Goal: Check status

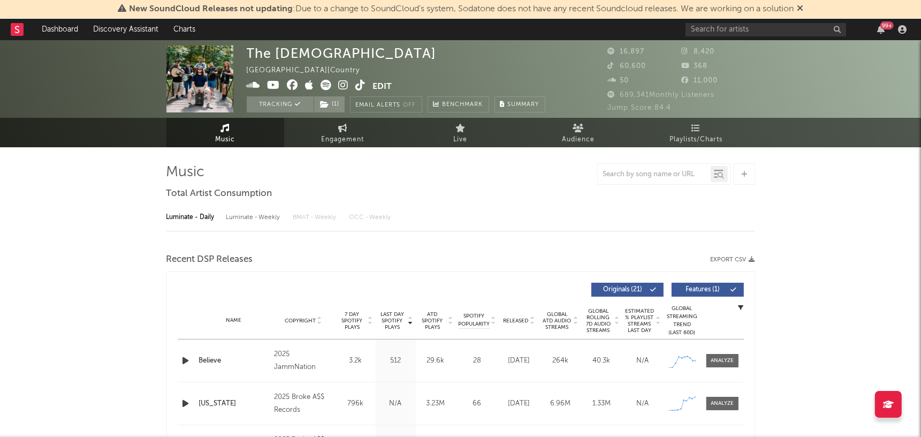
select select "6m"
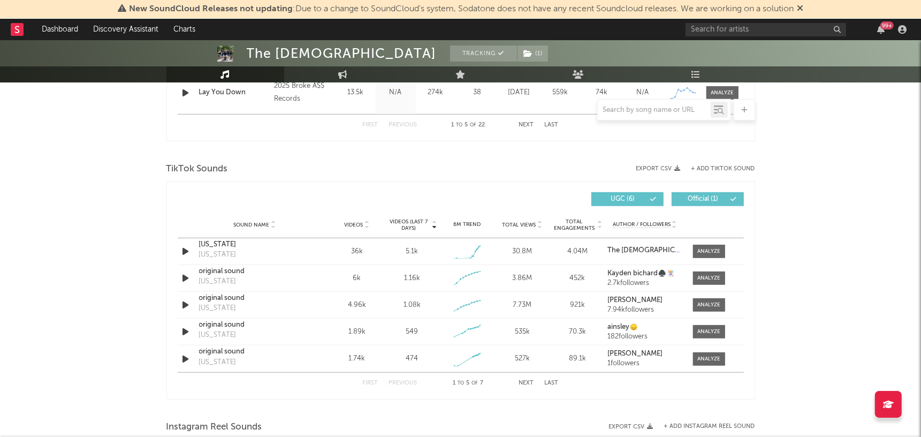
scroll to position [654, 0]
click at [703, 244] on span at bounding box center [709, 250] width 32 height 13
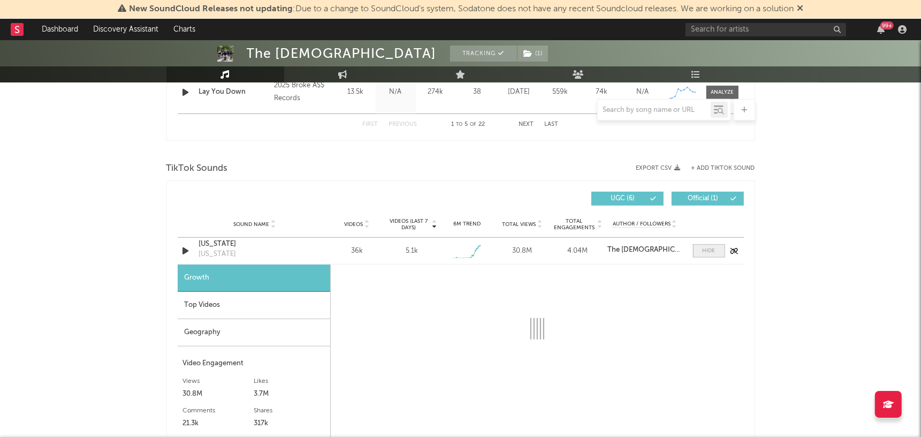
select select "1w"
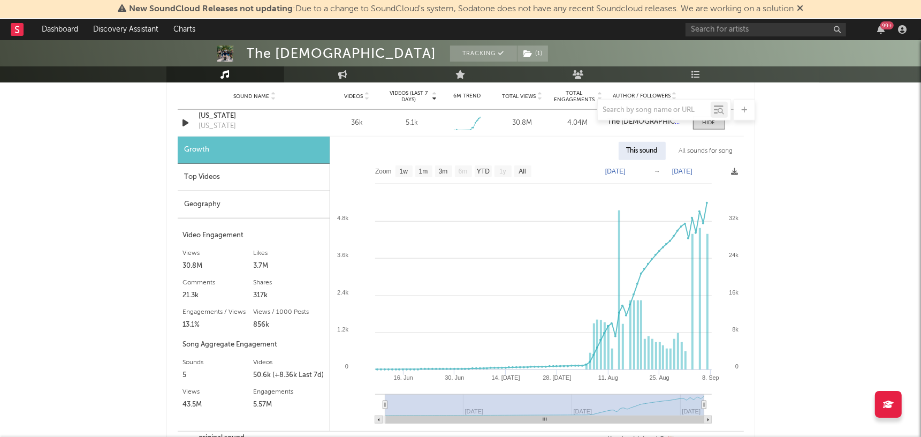
scroll to position [783, 0]
click at [799, 190] on div "The Creekers Tracking ( 1 ) [GEOGRAPHIC_DATA] | Country Edit Tracking ( 1 ) Ema…" at bounding box center [460, 213] width 921 height 1912
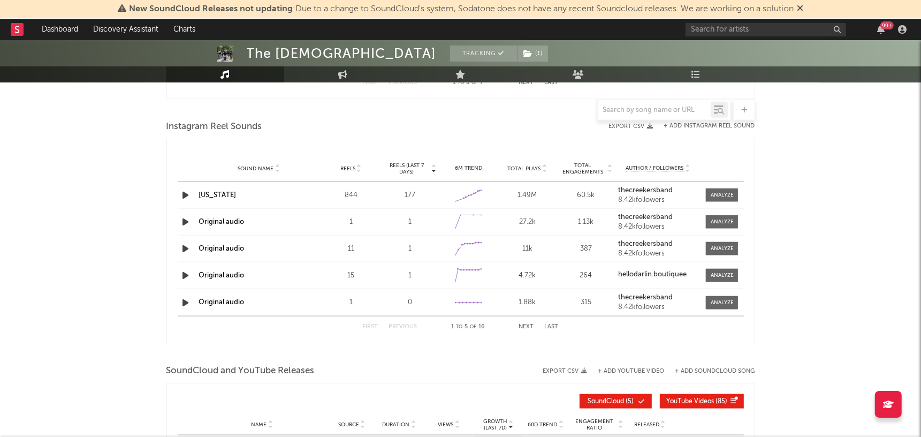
scroll to position [1250, 0]
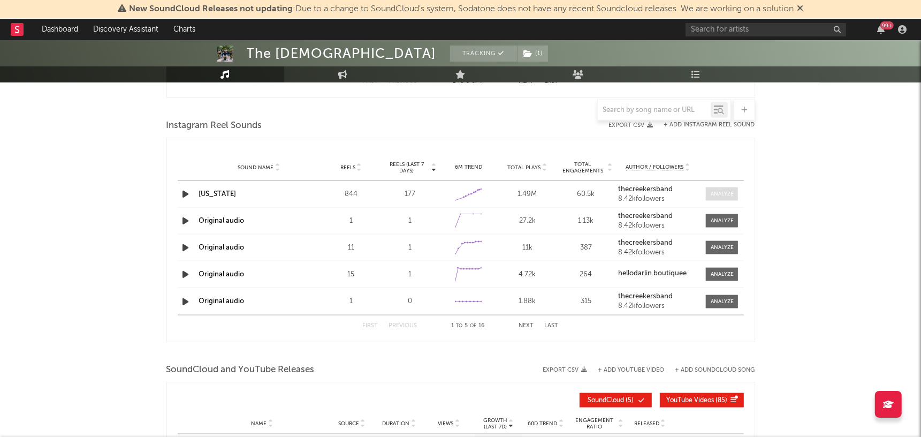
click at [713, 193] on div at bounding box center [722, 194] width 23 height 8
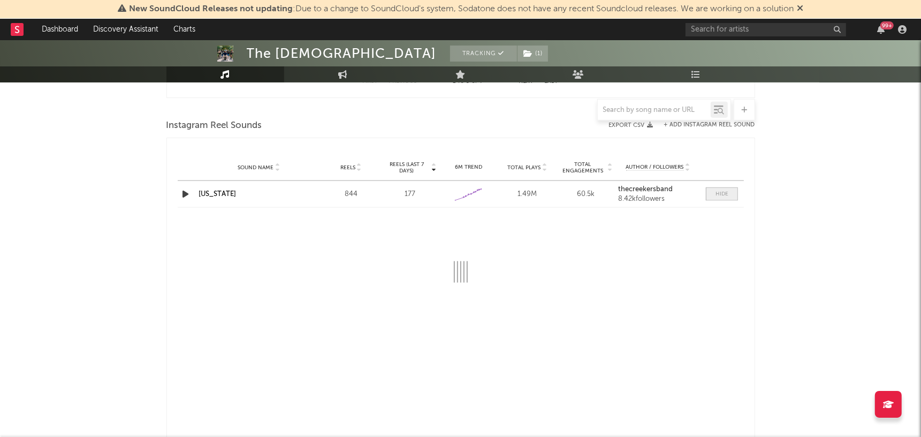
select select "1w"
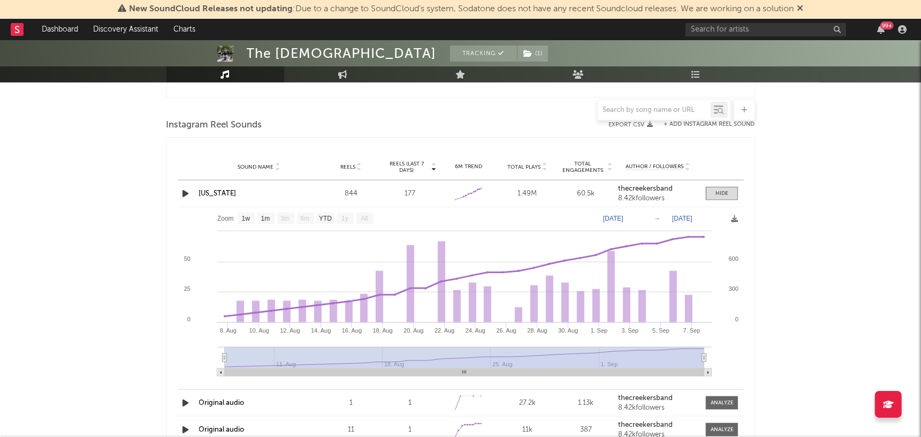
scroll to position [1248, 0]
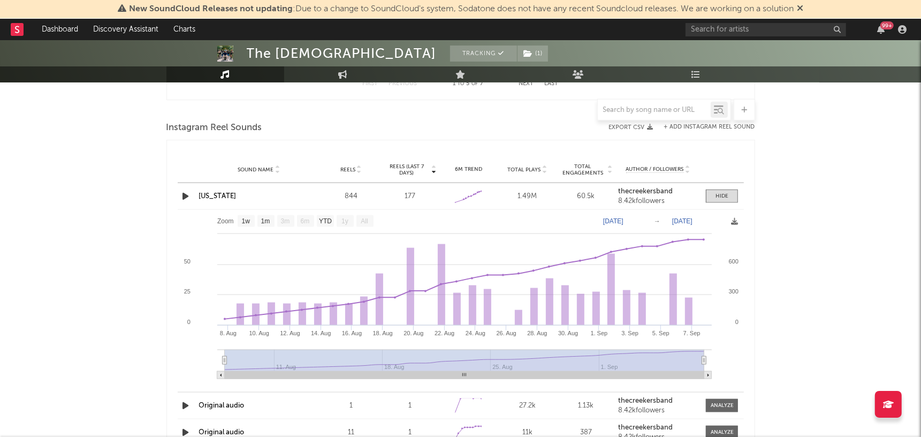
click at [225, 193] on link "[US_STATE]" at bounding box center [217, 196] width 37 height 7
